Goal: Task Accomplishment & Management: Manage account settings

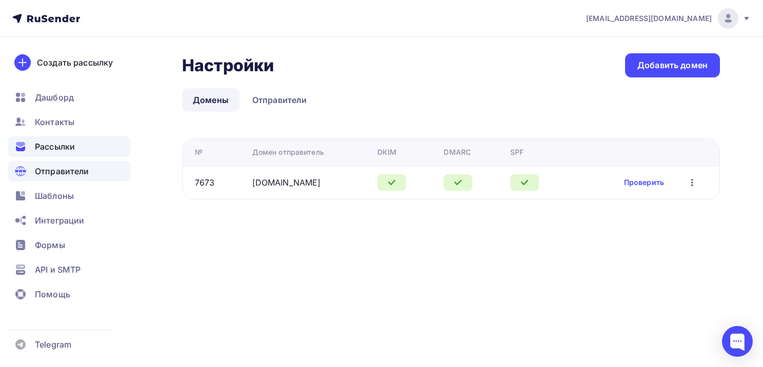
click at [71, 147] on span "Рассылки" at bounding box center [55, 146] width 40 height 12
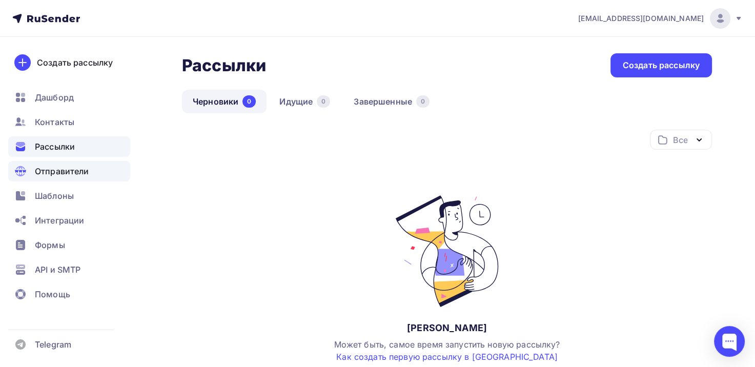
click at [53, 174] on span "Отправители" at bounding box center [62, 171] width 54 height 12
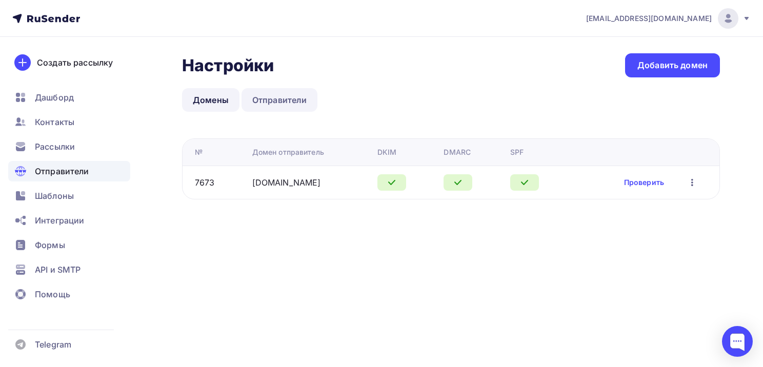
click at [270, 94] on link "Отправители" at bounding box center [279, 100] width 76 height 24
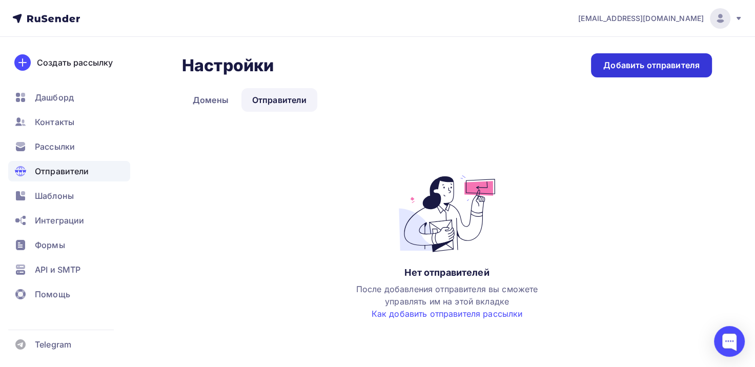
click at [639, 71] on div "Добавить отправителя" at bounding box center [651, 65] width 96 height 12
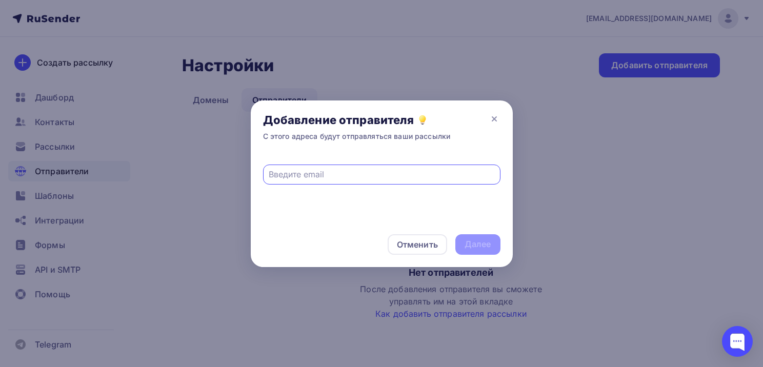
click at [357, 172] on input "text" at bounding box center [382, 174] width 226 height 12
type input "[EMAIL_ADDRESS][DOMAIN_NAME]"
click at [482, 248] on div "Далее" at bounding box center [477, 244] width 27 height 12
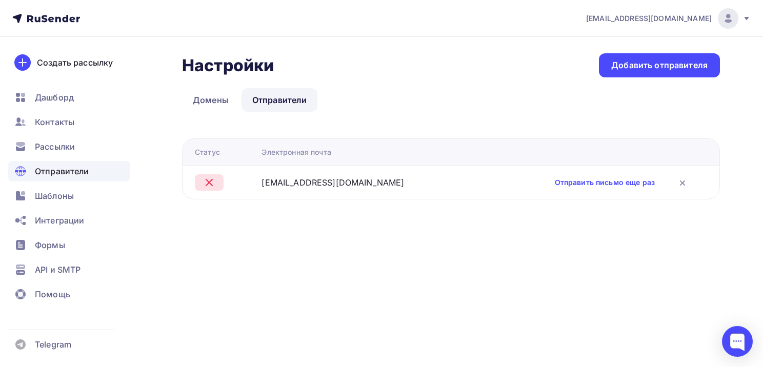
drag, startPoint x: 422, startPoint y: 184, endPoint x: 263, endPoint y: 185, distance: 158.9
click at [263, 185] on div "[EMAIL_ADDRESS][DOMAIN_NAME]" at bounding box center [369, 182] width 216 height 12
copy div "[EMAIL_ADDRESS][DOMAIN_NAME]"
click at [600, 181] on link "Отправить письмо еще раз" at bounding box center [605, 182] width 100 height 10
click at [442, 193] on td "[EMAIL_ADDRESS][DOMAIN_NAME]" at bounding box center [369, 182] width 224 height 33
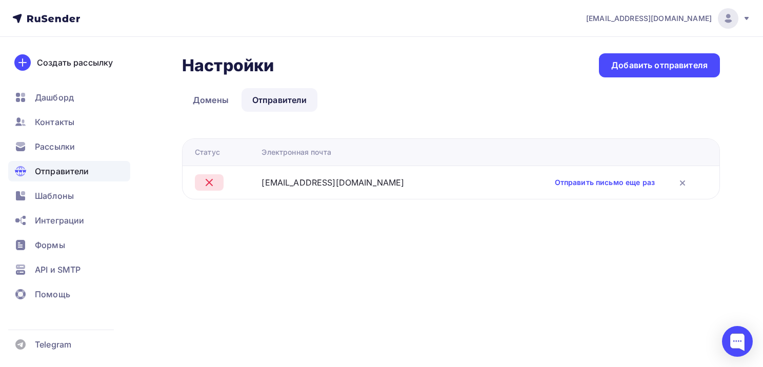
click at [435, 185] on div "[EMAIL_ADDRESS][DOMAIN_NAME]" at bounding box center [369, 182] width 216 height 12
click at [601, 182] on link "Отправить письмо еще раз" at bounding box center [605, 182] width 100 height 10
click at [55, 293] on span "Помощь" at bounding box center [52, 294] width 35 height 12
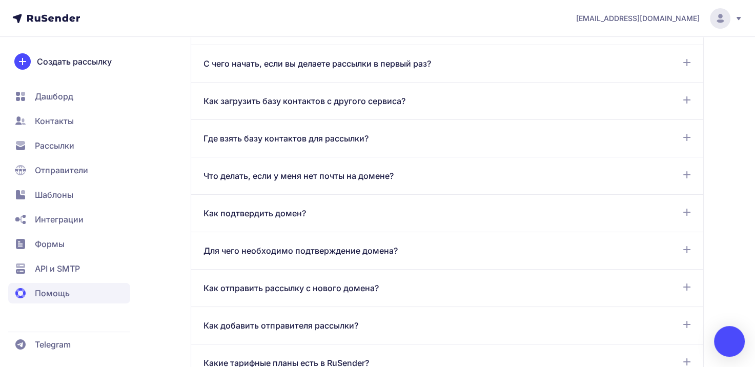
scroll to position [359, 0]
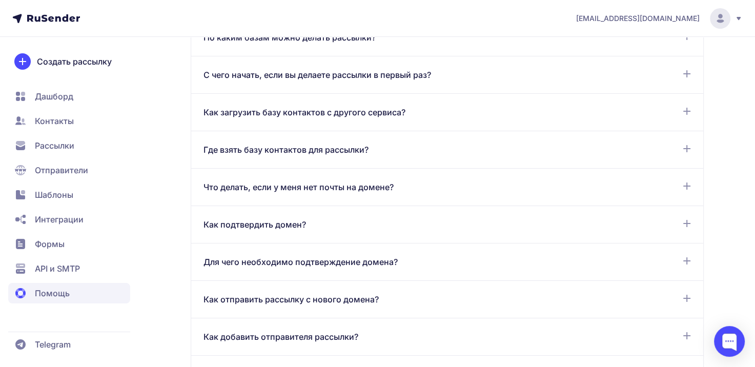
click at [685, 183] on icon at bounding box center [687, 186] width 8 height 8
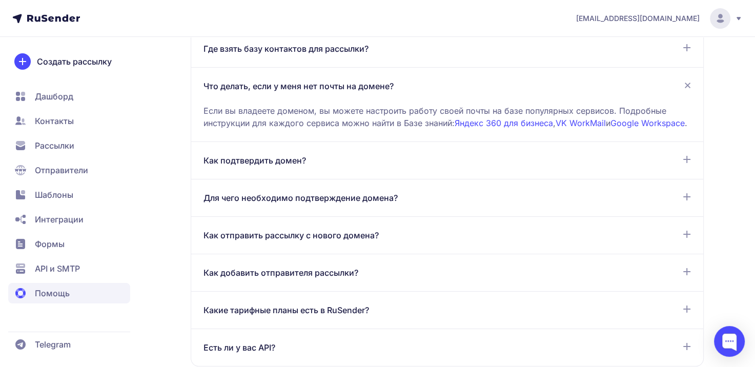
scroll to position [461, 0]
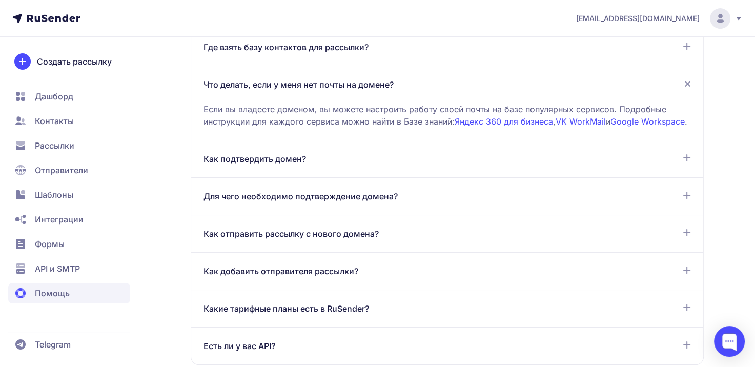
click at [362, 277] on div "Как добавить отправителя рассылки?" at bounding box center [447, 271] width 487 height 12
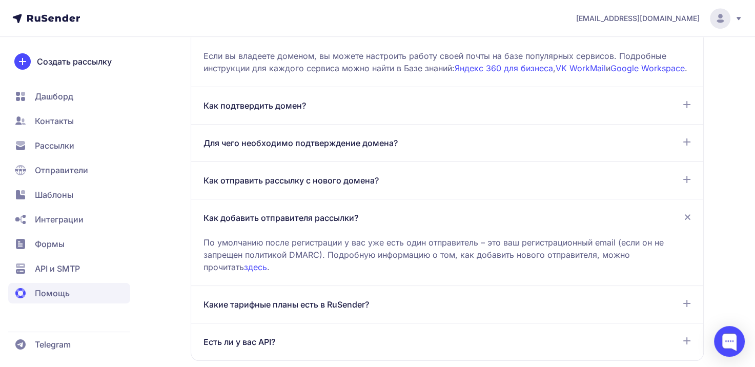
scroll to position [564, 0]
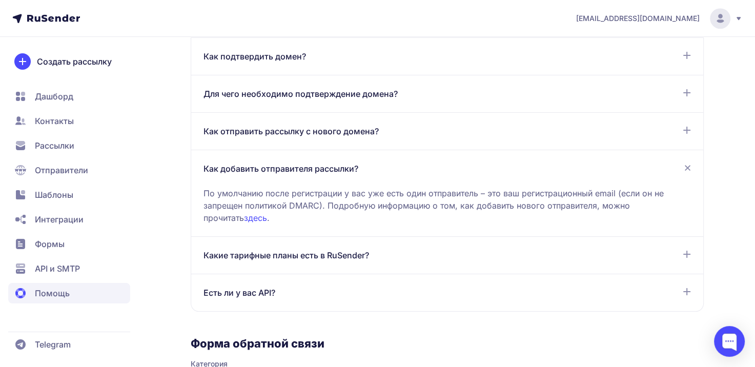
click at [244, 223] on link "здесь" at bounding box center [255, 218] width 23 height 10
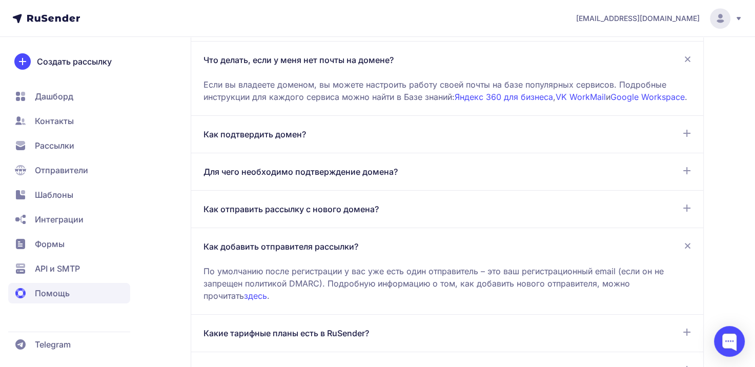
scroll to position [461, 0]
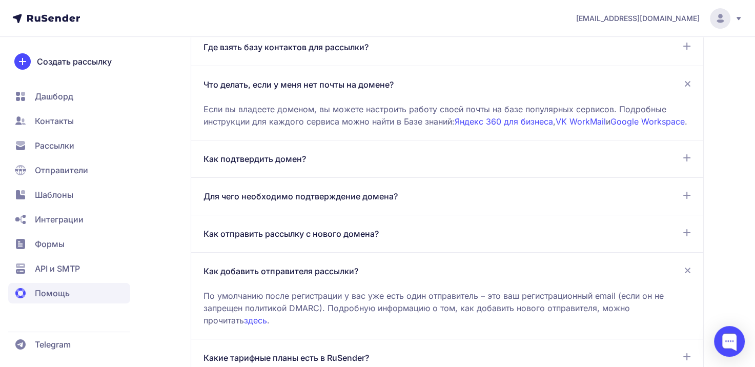
click at [60, 168] on span "Отправители" at bounding box center [61, 170] width 53 height 12
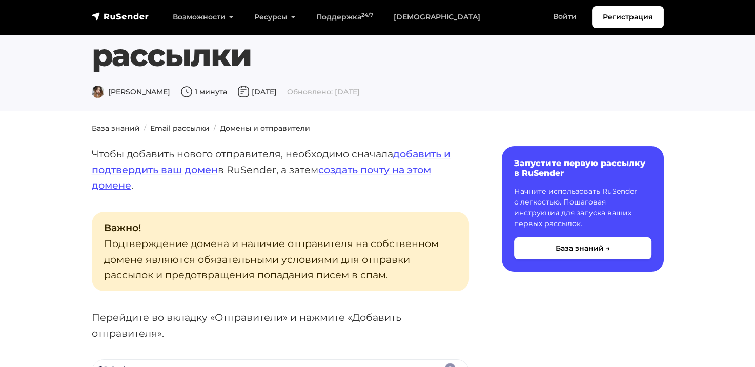
scroll to position [51, 0]
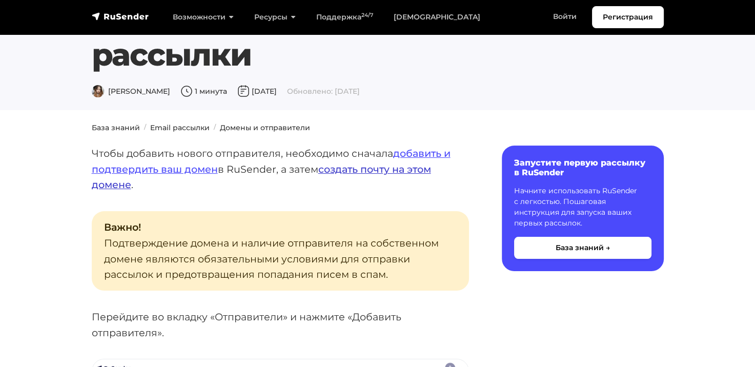
click at [373, 171] on link "создать почту на этом домене" at bounding box center [261, 177] width 339 height 28
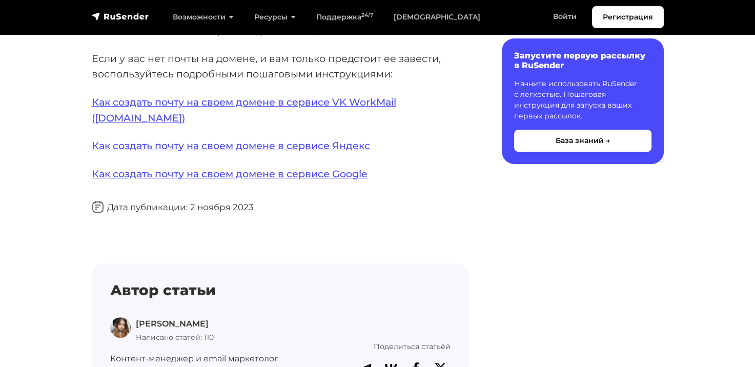
scroll to position [217, 0]
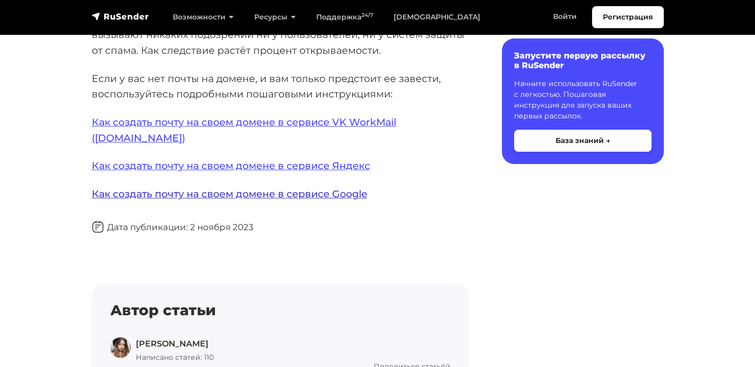
click at [322, 188] on link "Как создать почту на своем домене в сервисе Google" at bounding box center [230, 194] width 276 height 12
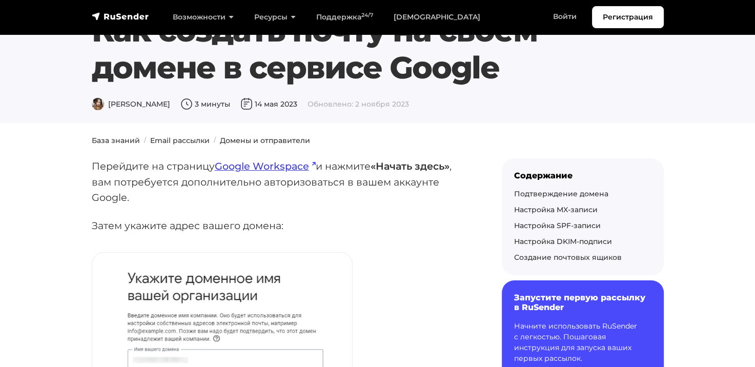
scroll to position [103, 0]
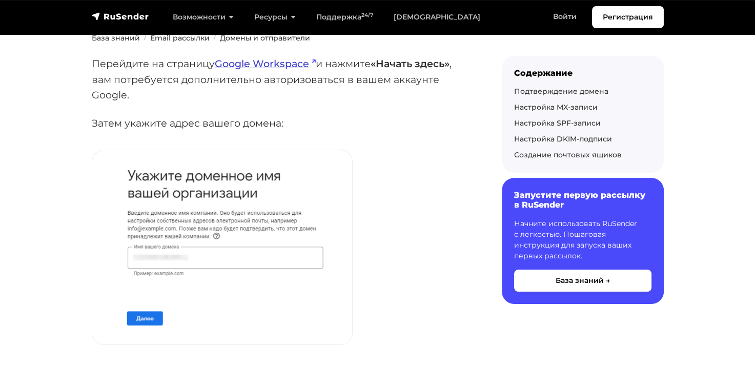
click at [277, 66] on link "Google Workspace" at bounding box center [265, 63] width 101 height 12
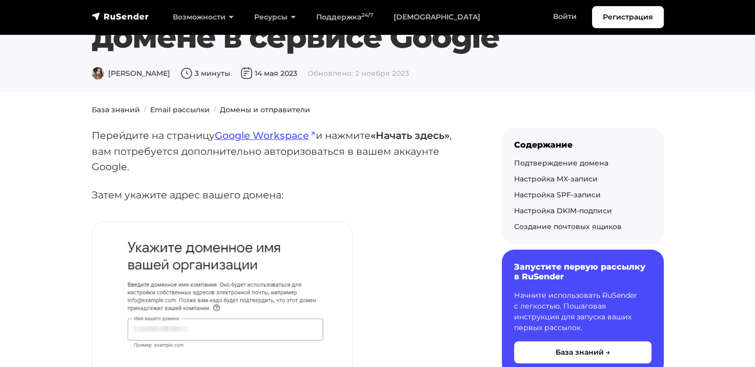
scroll to position [0, 0]
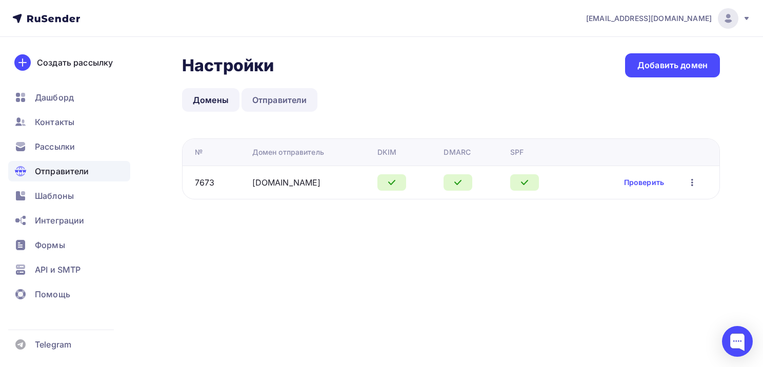
click at [289, 97] on link "Отправители" at bounding box center [279, 100] width 76 height 24
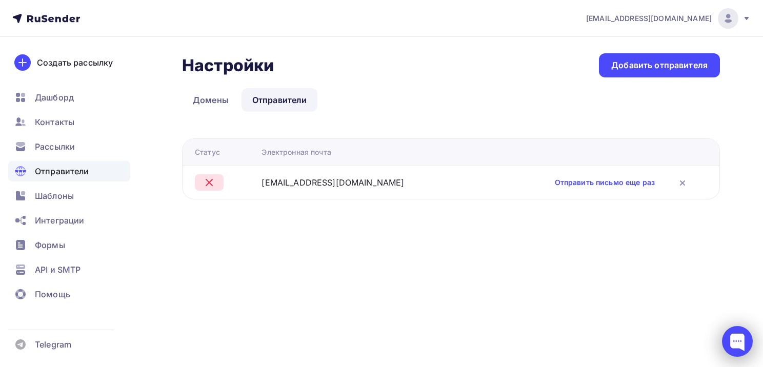
click at [743, 335] on div at bounding box center [737, 341] width 31 height 31
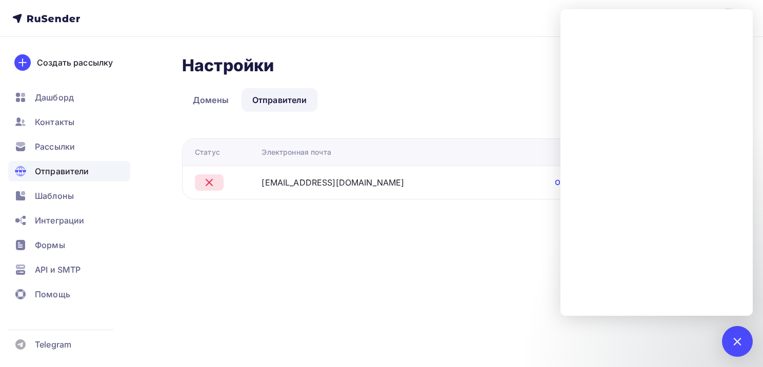
click at [484, 65] on div "Настройки Настройки Добавить отправителя" at bounding box center [451, 65] width 538 height 24
click at [515, 190] on td "Отправить письмо еще раз" at bounding box center [600, 182] width 238 height 33
click at [556, 180] on link "Отправить письмо еще раз" at bounding box center [605, 182] width 100 height 10
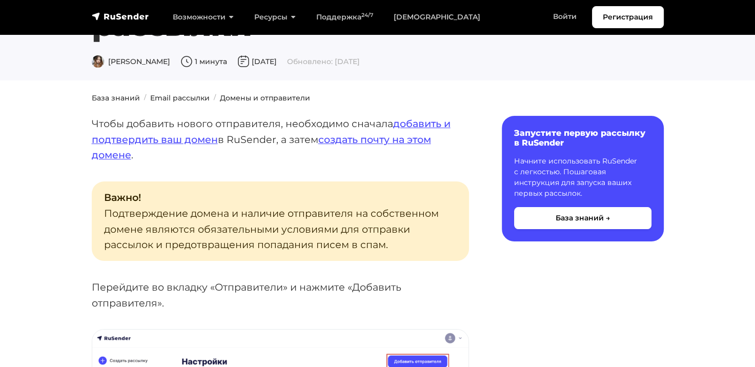
scroll to position [33, 0]
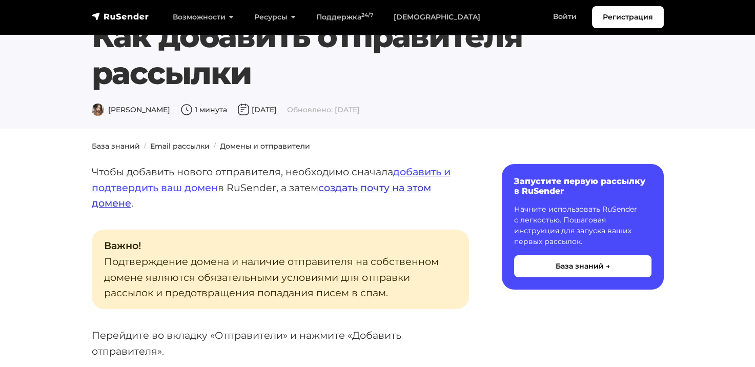
click at [354, 182] on link "создать почту на этом домене" at bounding box center [261, 195] width 339 height 28
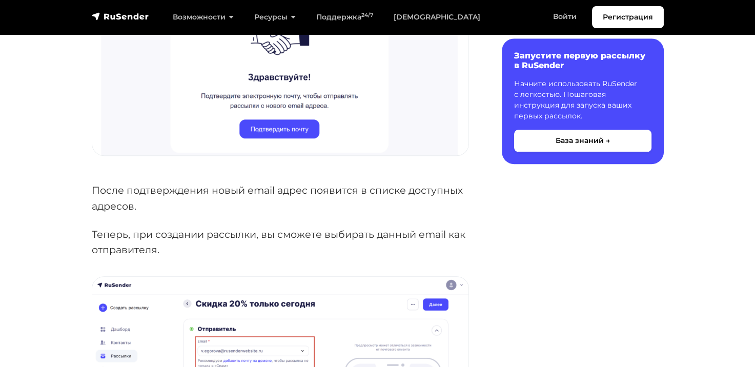
scroll to position [1058, 0]
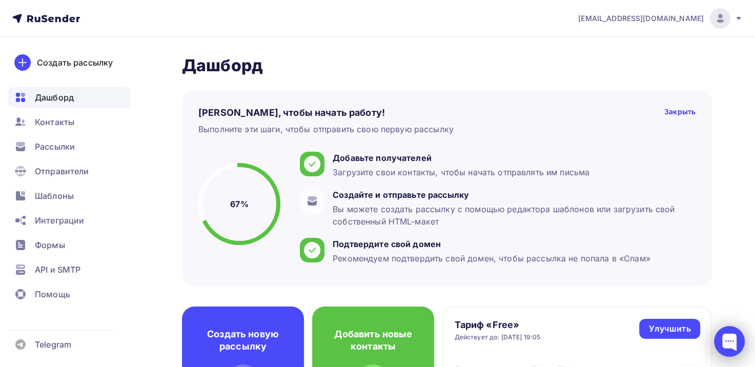
click at [736, 347] on div at bounding box center [729, 341] width 31 height 31
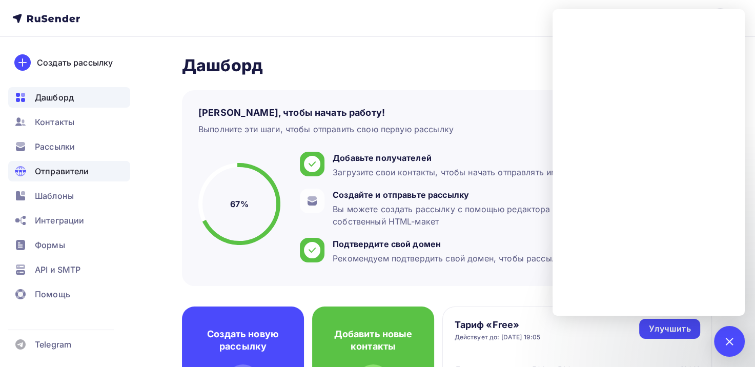
click at [73, 169] on span "Отправители" at bounding box center [62, 171] width 54 height 12
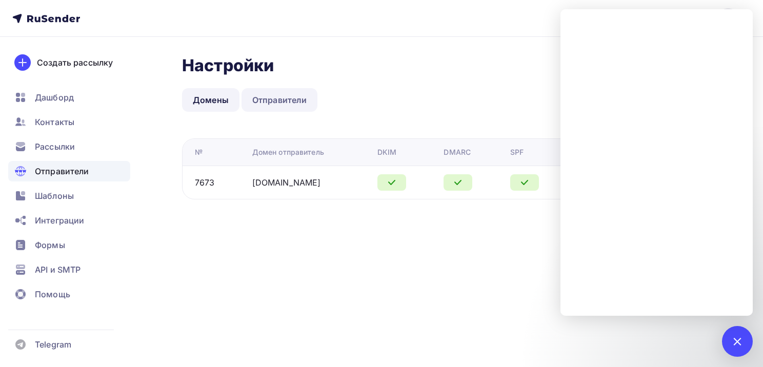
click at [297, 105] on link "Отправители" at bounding box center [279, 100] width 76 height 24
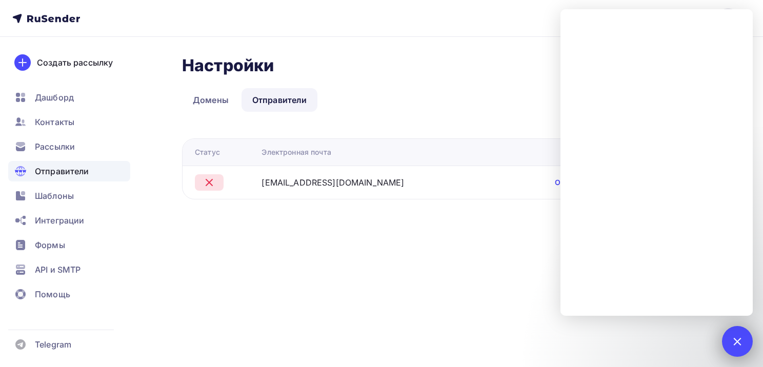
click at [748, 343] on div at bounding box center [737, 341] width 31 height 31
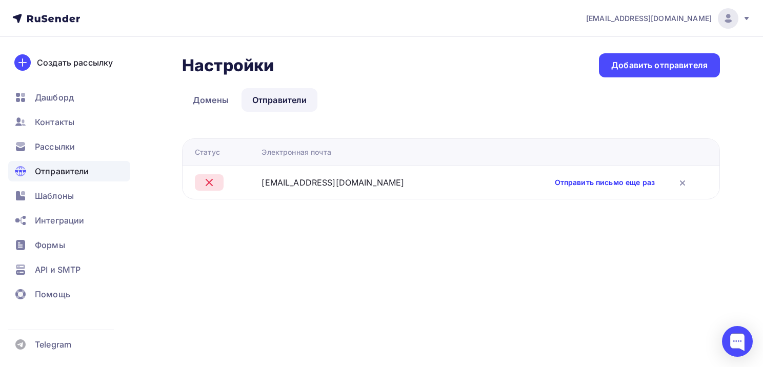
drag, startPoint x: 621, startPoint y: 184, endPoint x: 732, endPoint y: 194, distance: 111.2
click at [621, 184] on link "Отправить письмо еще раз" at bounding box center [605, 182] width 100 height 10
click at [656, 75] on div "Добавить отправителя" at bounding box center [659, 65] width 121 height 24
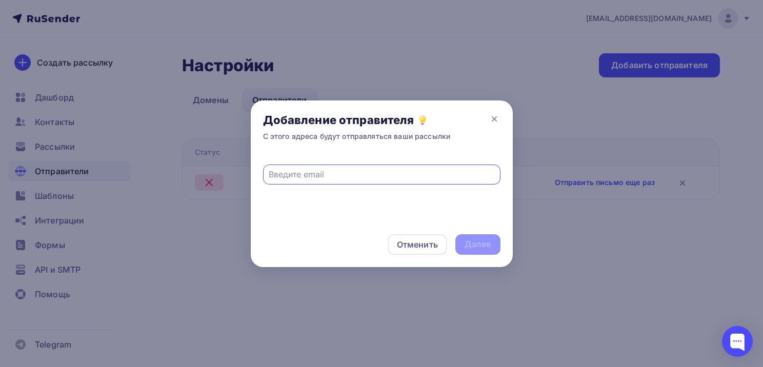
click at [384, 174] on input "text" at bounding box center [382, 174] width 226 height 12
type input "[EMAIL_ADDRESS][DOMAIN_NAME]"
click at [480, 243] on div "Далее" at bounding box center [477, 244] width 27 height 12
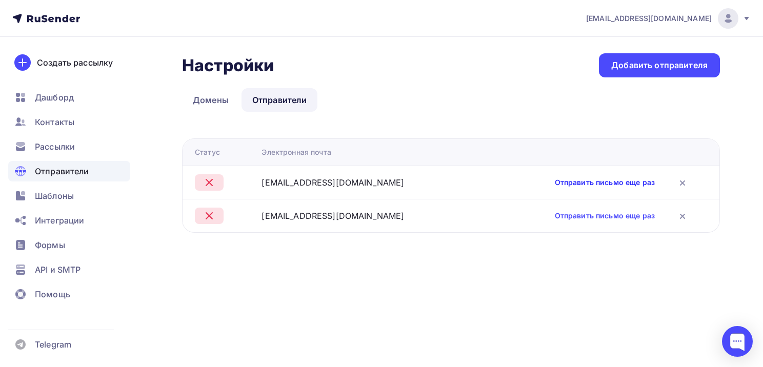
click at [573, 184] on link "Отправить письмо еще раз" at bounding box center [605, 182] width 100 height 10
